Goal: Task Accomplishment & Management: Complete application form

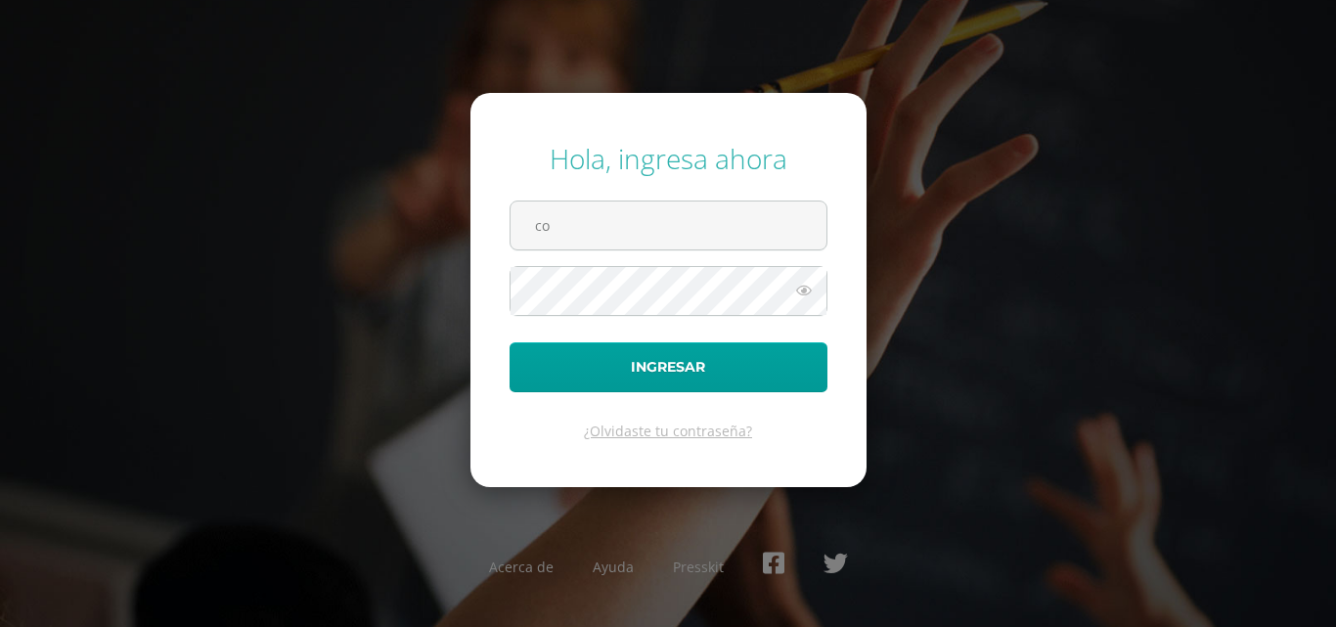
type input "c"
type input "[EMAIL_ADDRESS][DOMAIN_NAME]"
click at [805, 291] on icon at bounding box center [803, 290] width 25 height 23
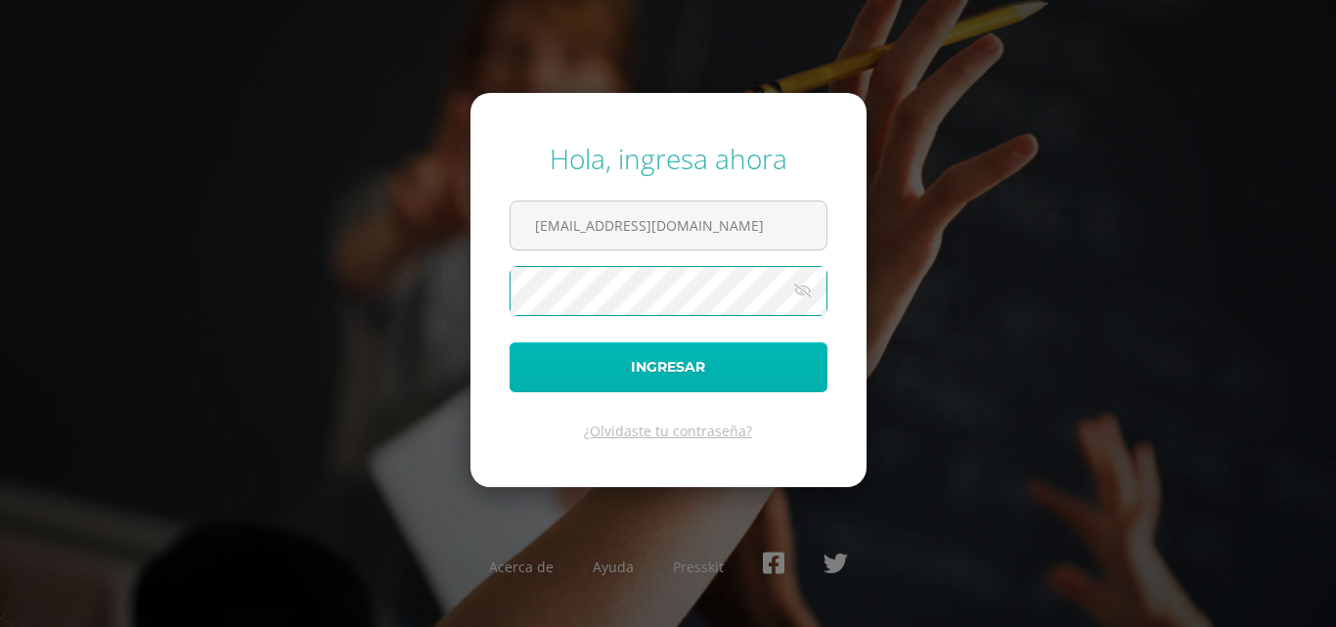
click at [717, 383] on button "Ingresar" at bounding box center [668, 367] width 318 height 50
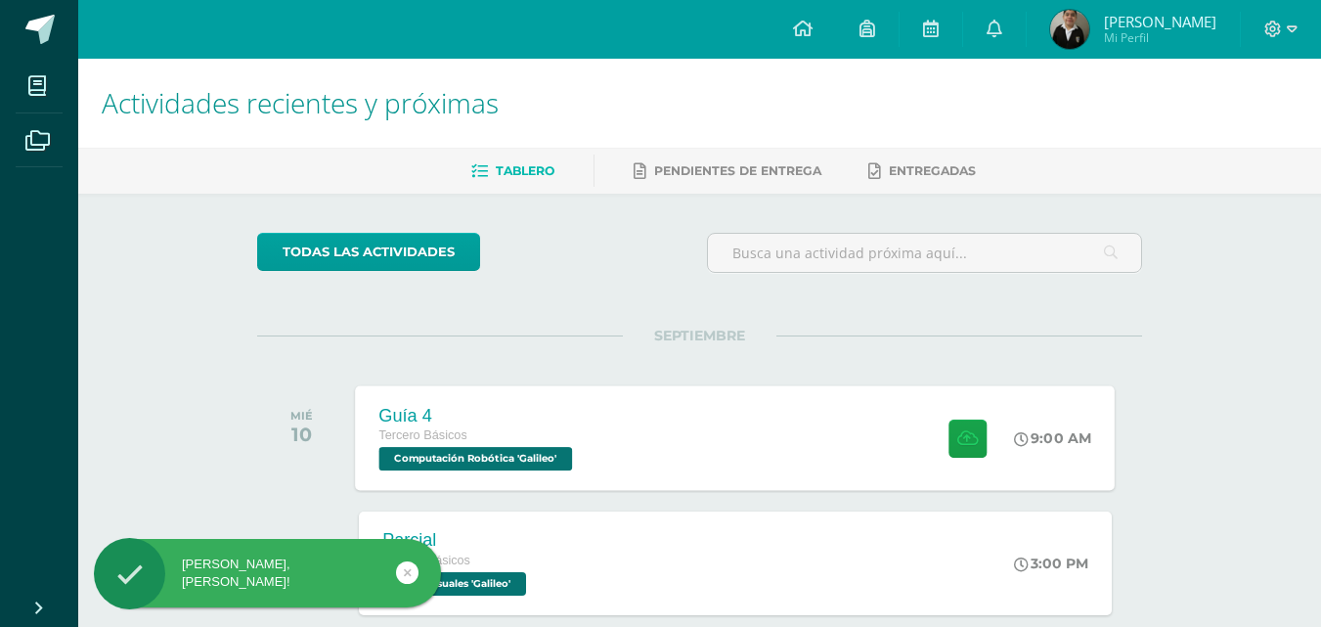
click at [545, 441] on div "Tercero Básicos" at bounding box center [478, 436] width 198 height 22
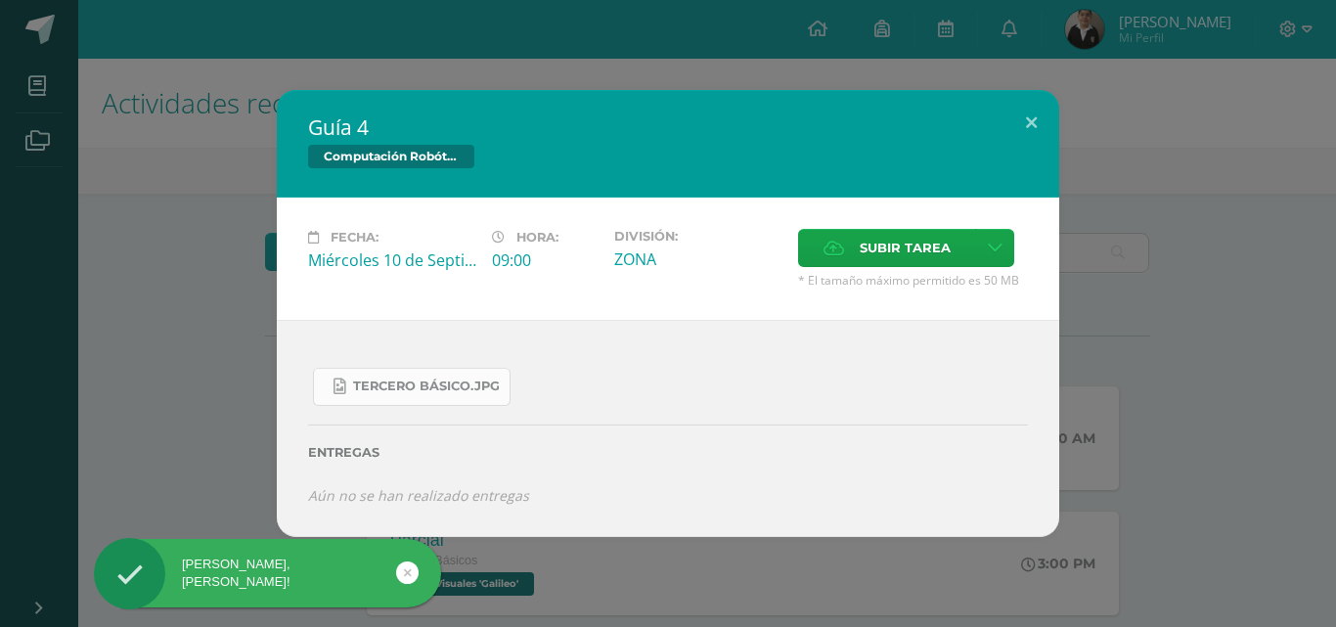
click at [398, 372] on link "Tercero Básico.jpg" at bounding box center [412, 387] width 198 height 38
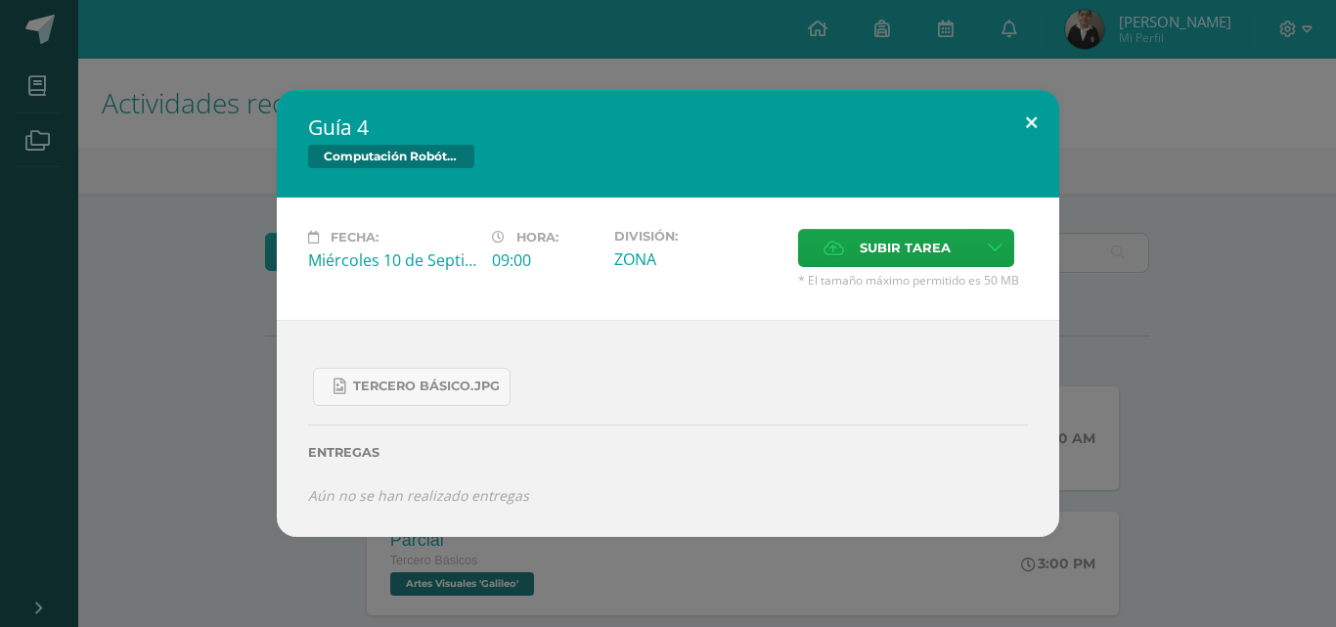
click at [1009, 115] on button at bounding box center [1031, 123] width 56 height 66
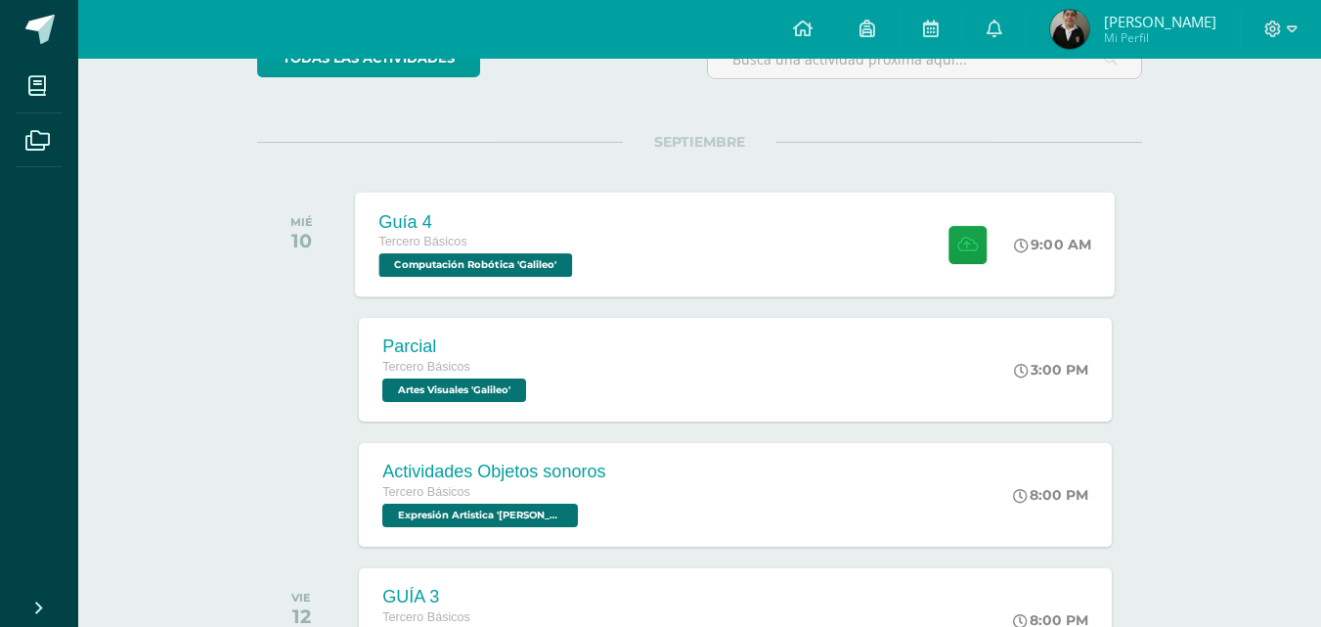
scroll to position [196, 0]
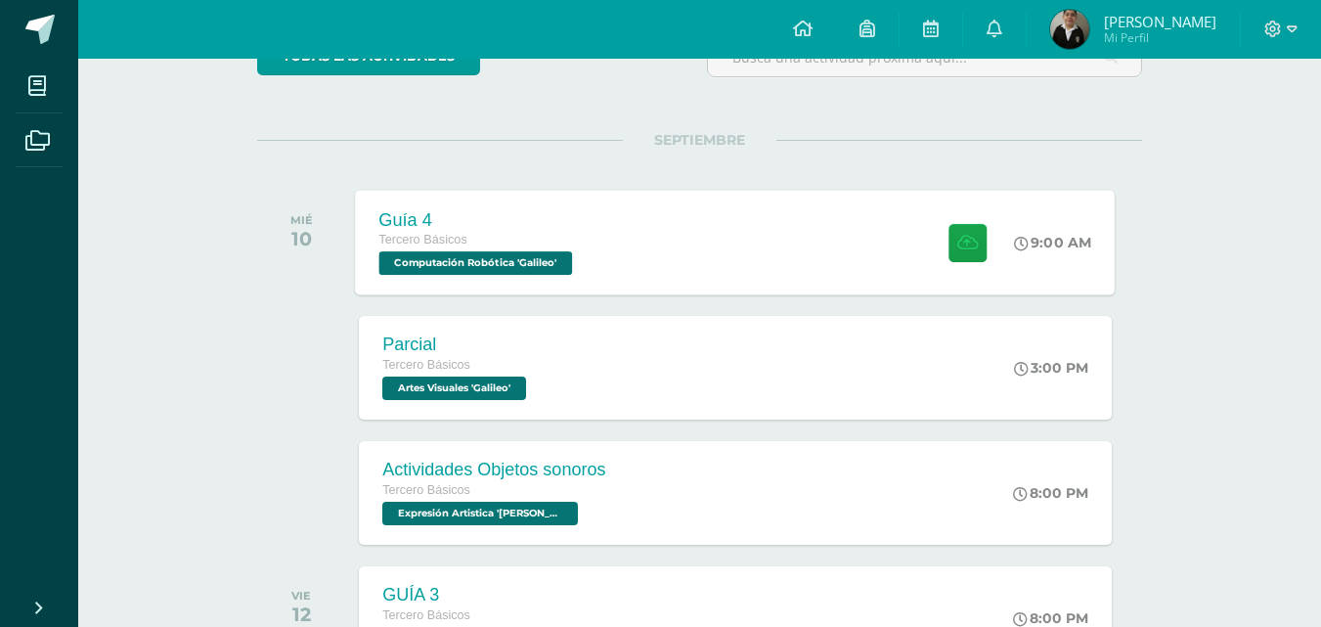
click at [569, 239] on div "Tercero Básicos" at bounding box center [478, 241] width 198 height 22
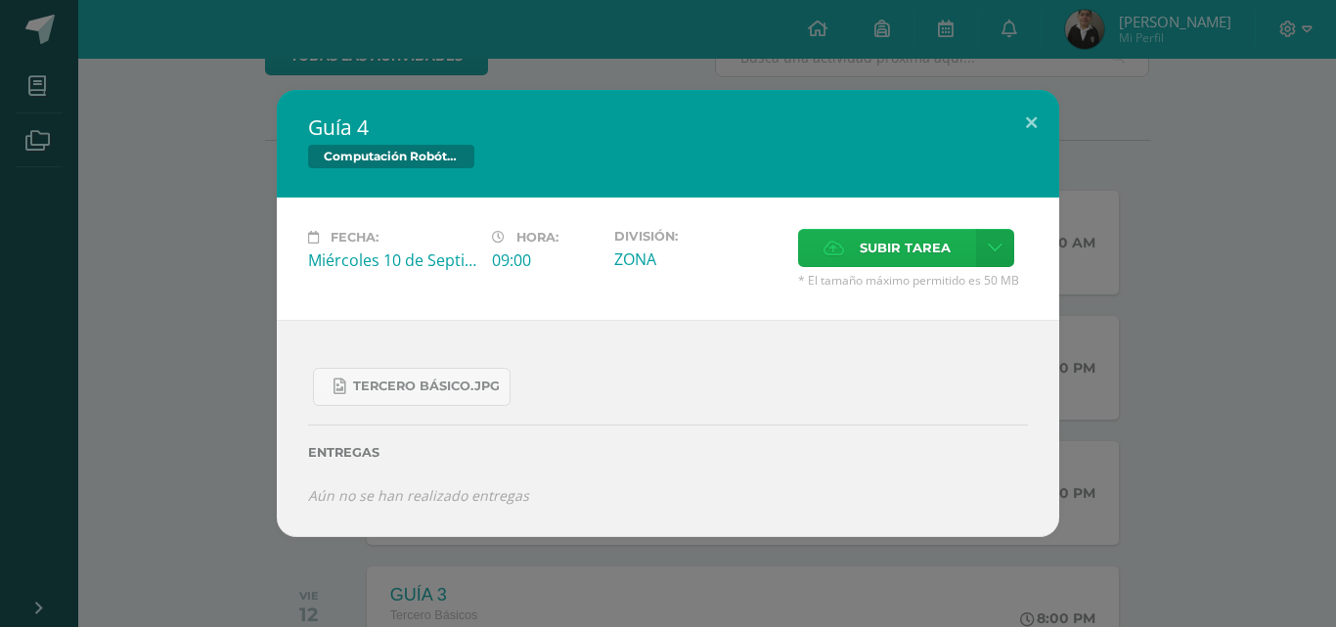
click at [903, 250] on span "Subir tarea" at bounding box center [904, 248] width 91 height 36
click at [0, 0] on input "Subir tarea" at bounding box center [0, 0] width 0 height 0
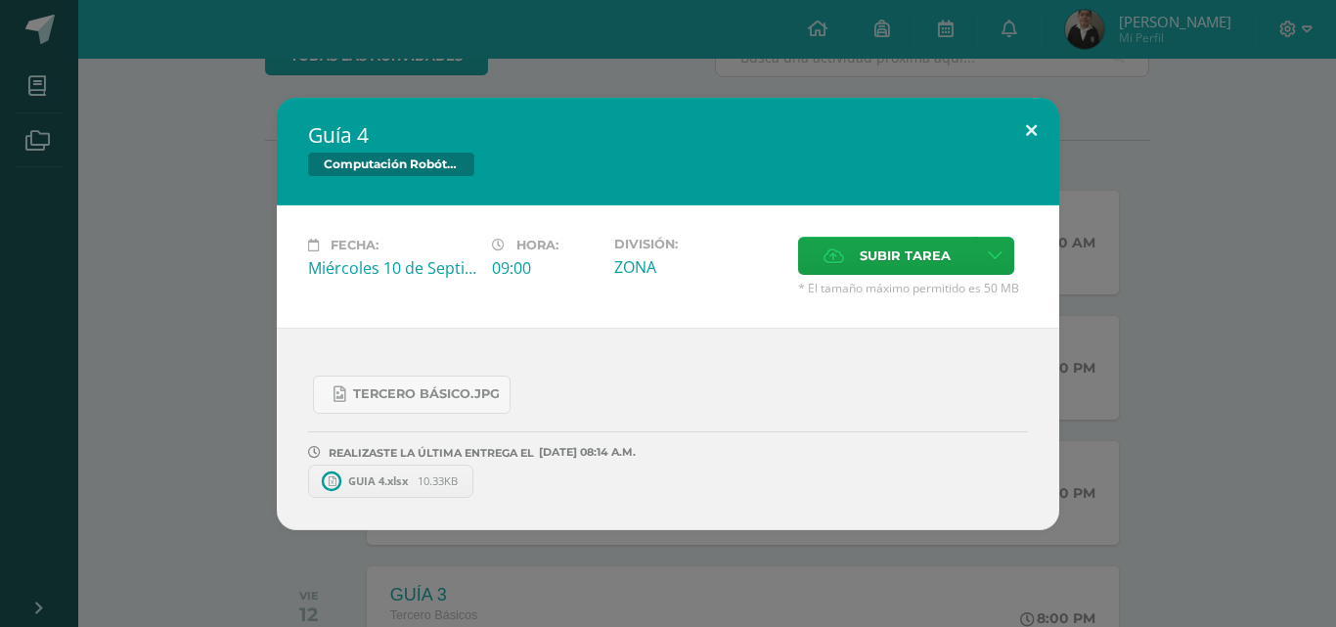
click at [1022, 136] on button at bounding box center [1031, 131] width 56 height 66
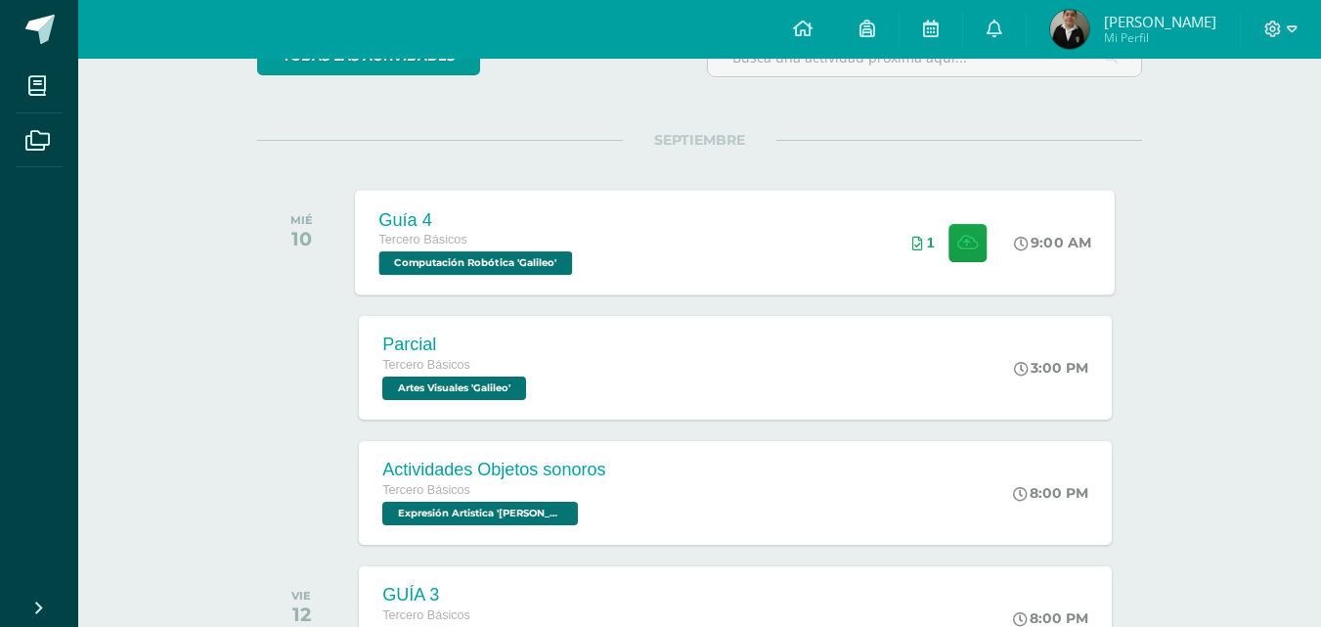
click at [751, 227] on div "Guía 4 Tercero Básicos Computación Robótica 'Galileo' 9:00 AM 1 Guía 4 Computac…" at bounding box center [736, 242] width 760 height 105
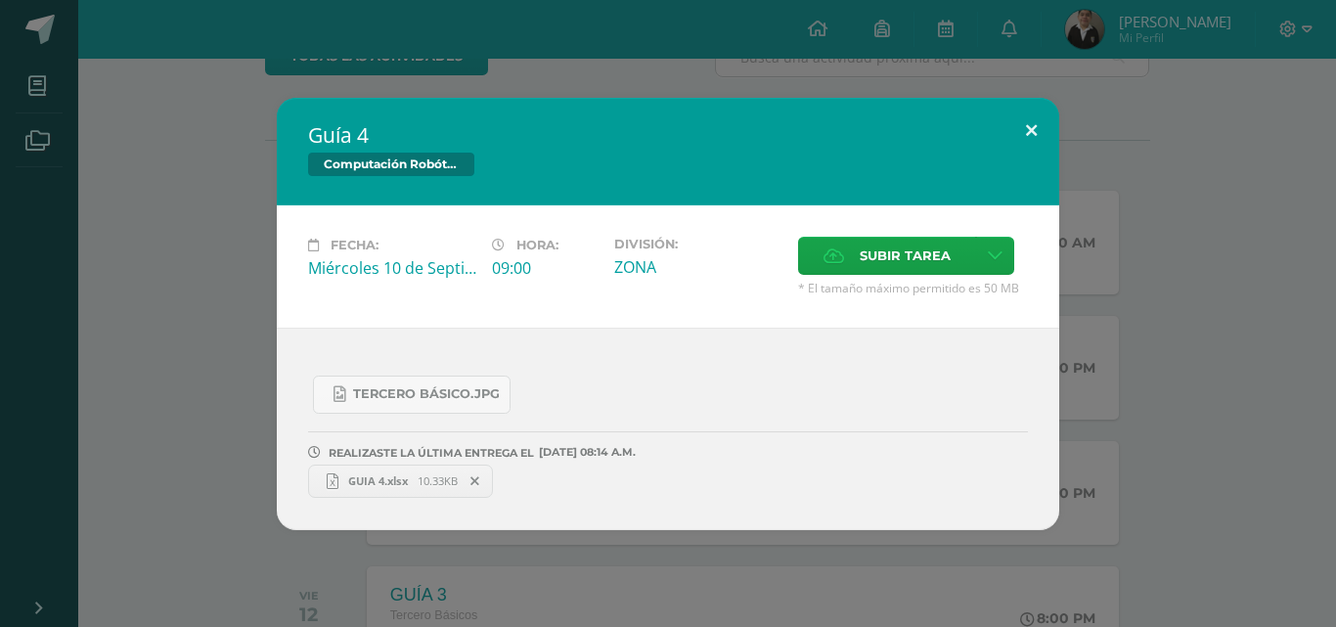
click at [1017, 127] on button at bounding box center [1031, 131] width 56 height 66
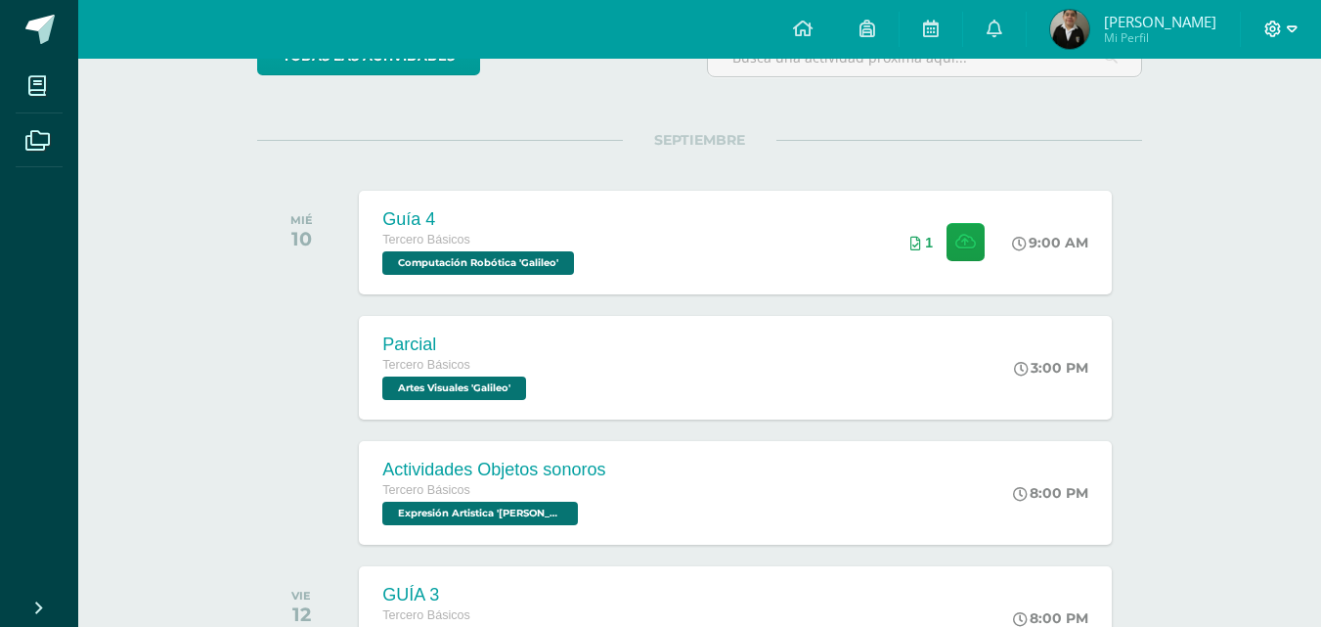
click at [1272, 35] on icon at bounding box center [1273, 30] width 18 height 18
click at [1242, 132] on span "Cerrar sesión" at bounding box center [1231, 133] width 88 height 19
